Goal: Task Accomplishment & Management: Manage account settings

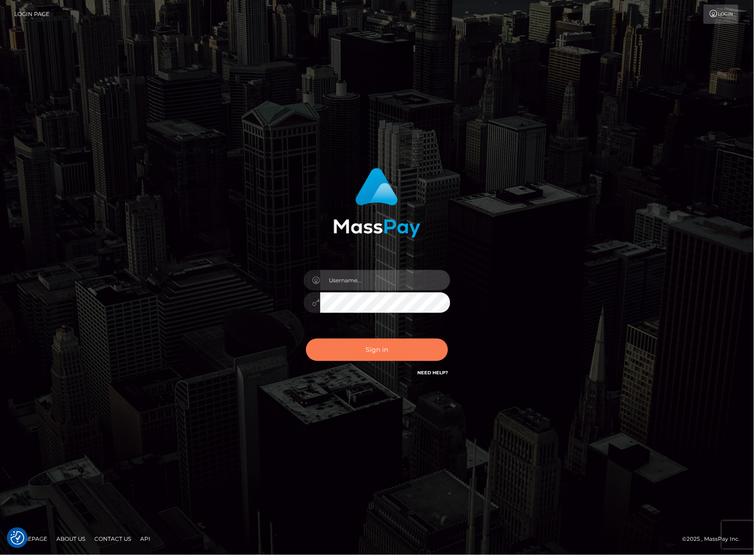
type input "Joyce.Silversocial"
click at [391, 345] on button "Sign in" at bounding box center [377, 350] width 142 height 22
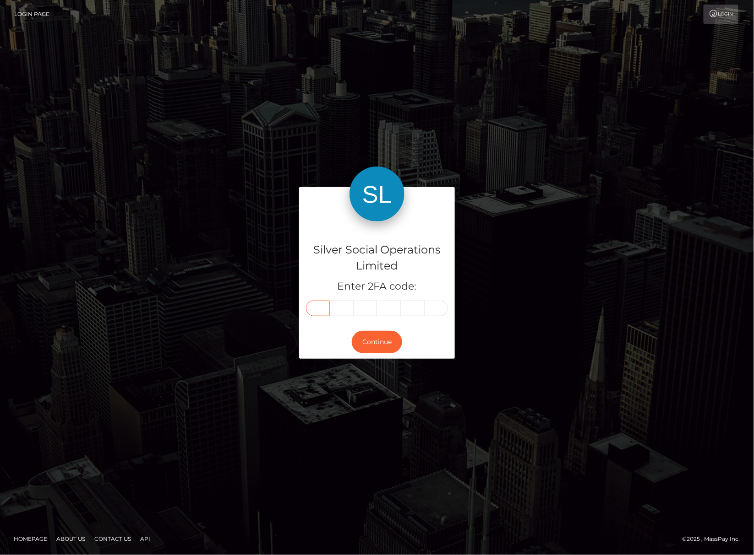
click at [315, 309] on input "text" at bounding box center [318, 309] width 24 height 16
type input "2"
type input "5"
type input "3"
type input "9"
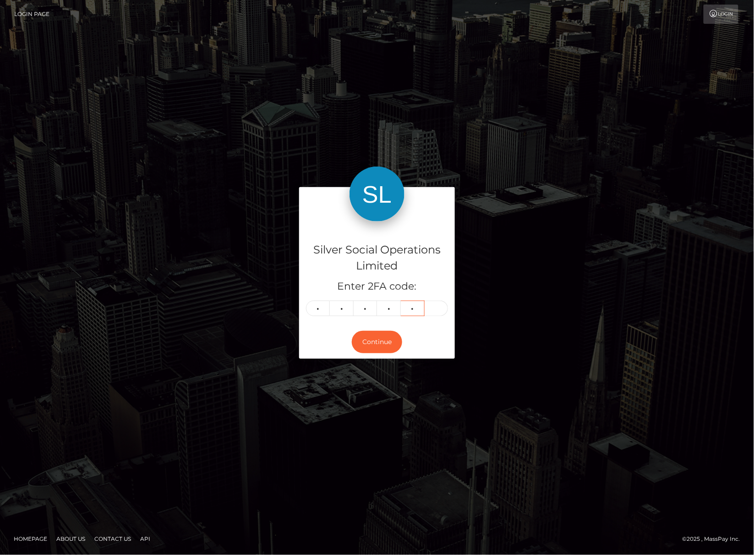
type input "5"
type input "6"
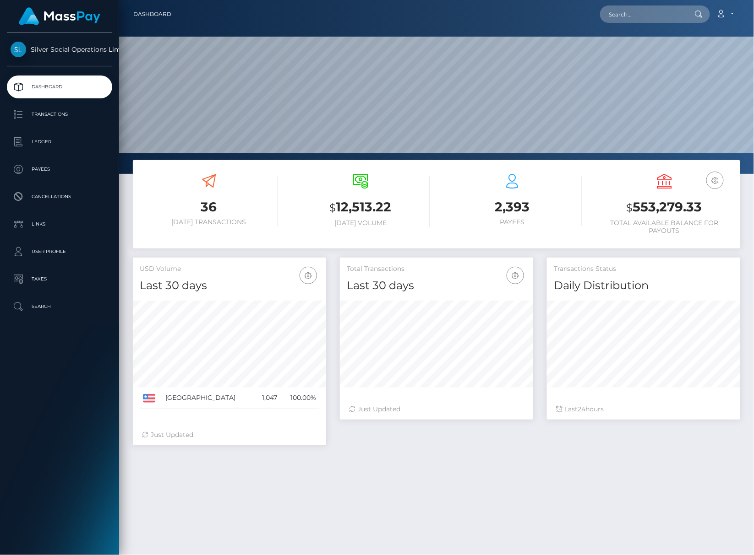
scroll to position [162, 193]
drag, startPoint x: 619, startPoint y: 213, endPoint x: 711, endPoint y: 211, distance: 91.6
click at [711, 211] on h3 "$ 553,279.33" at bounding box center [664, 207] width 138 height 19
copy h3 "$ 553,279.33"
